Goal: Book appointment/travel/reservation

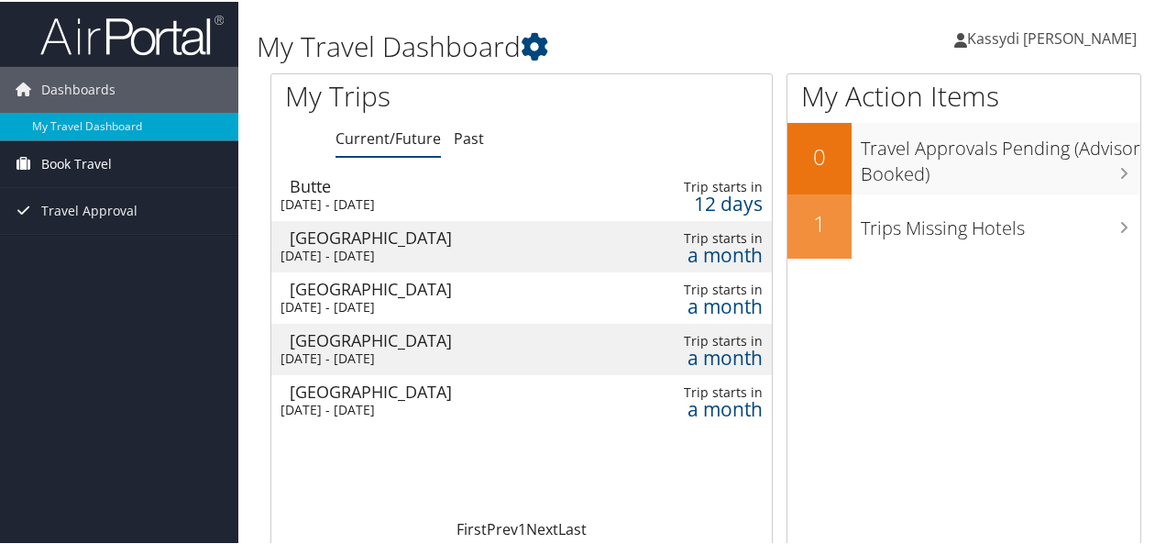
click at [87, 167] on span "Book Travel" at bounding box center [76, 162] width 71 height 46
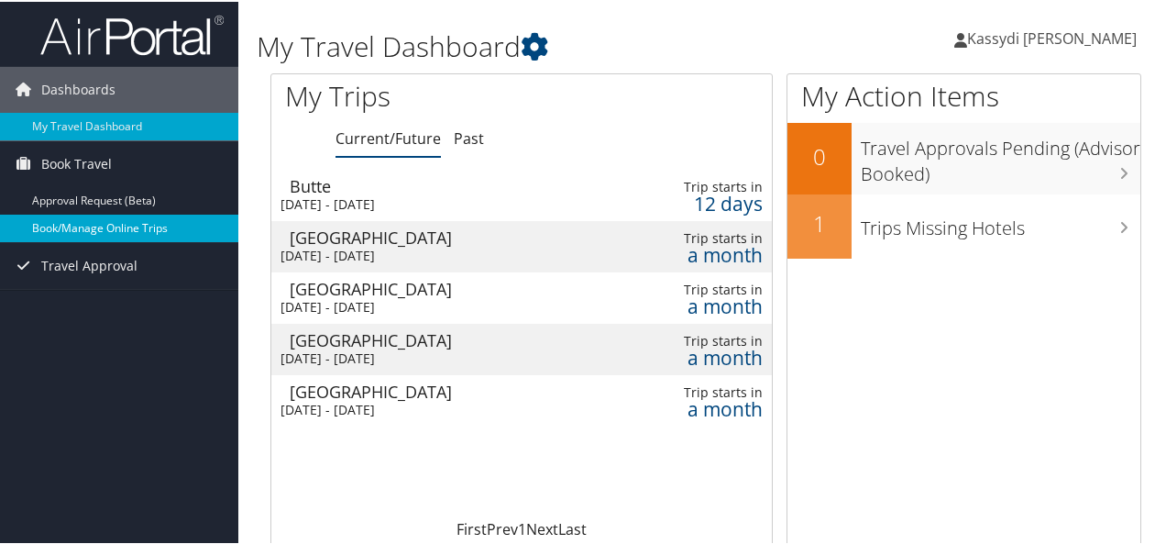
click at [138, 228] on link "Book/Manage Online Trips" at bounding box center [119, 226] width 238 height 27
